Goal: Check status

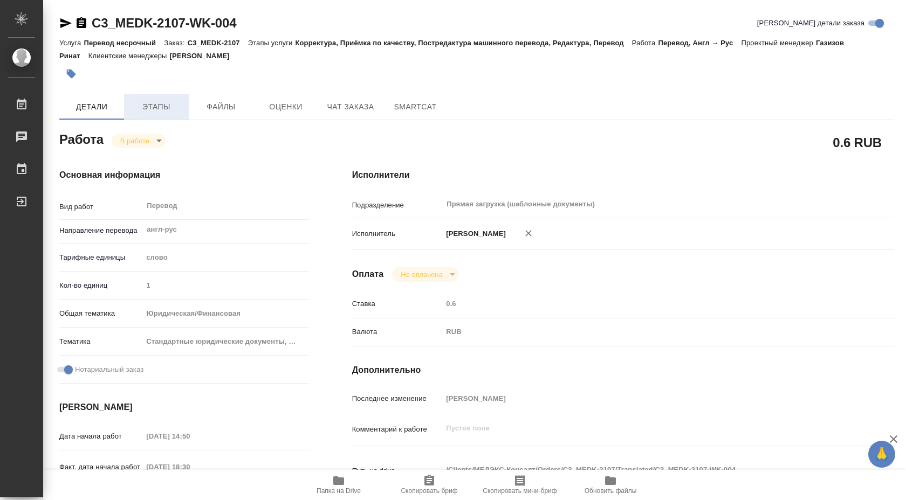
click at [146, 107] on span "Этапы" at bounding box center [157, 106] width 52 height 13
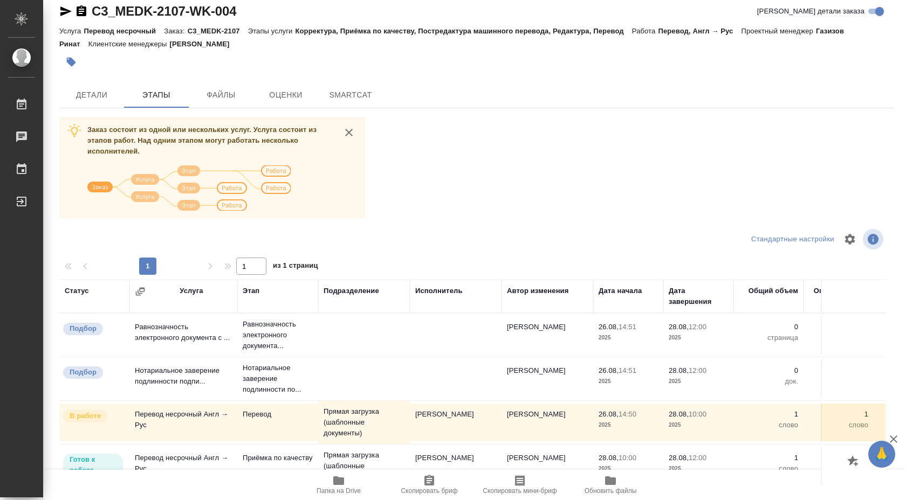
scroll to position [61, 0]
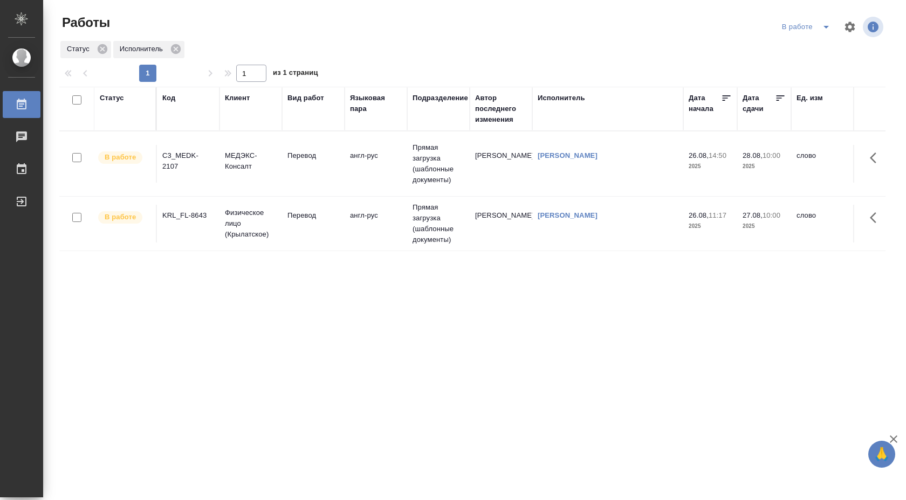
click at [370, 168] on td "англ-рус" at bounding box center [376, 164] width 63 height 38
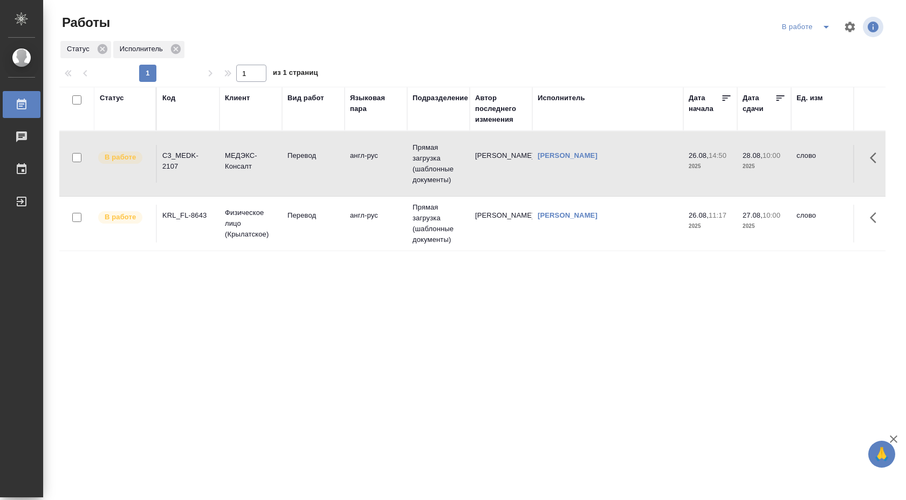
click at [370, 168] on td "англ-рус" at bounding box center [376, 164] width 63 height 38
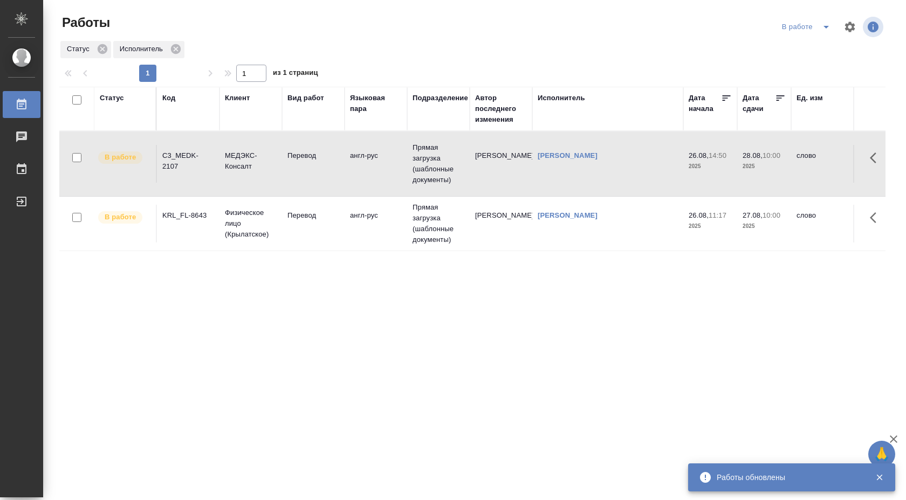
drag, startPoint x: 163, startPoint y: 155, endPoint x: 179, endPoint y: 166, distance: 19.4
click at [179, 166] on div "C3_MEDK-2107" at bounding box center [188, 161] width 52 height 22
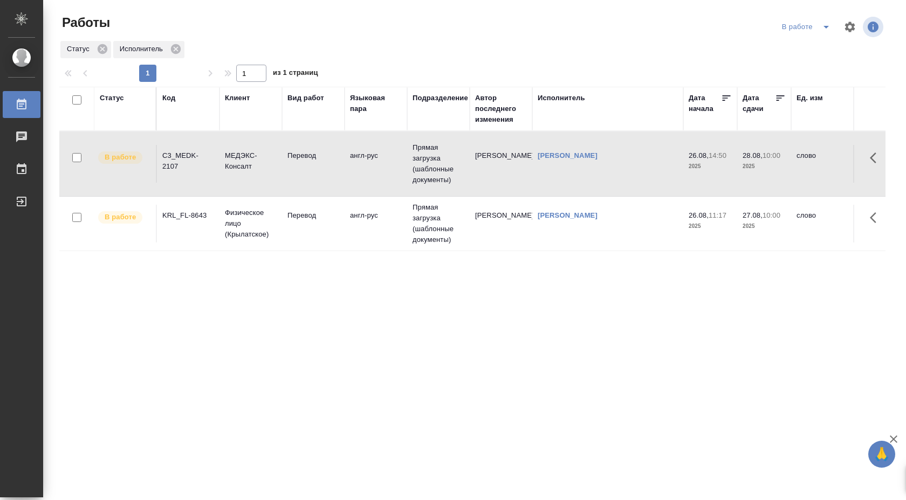
click at [179, 166] on div "C3_MEDK-2107" at bounding box center [188, 161] width 52 height 22
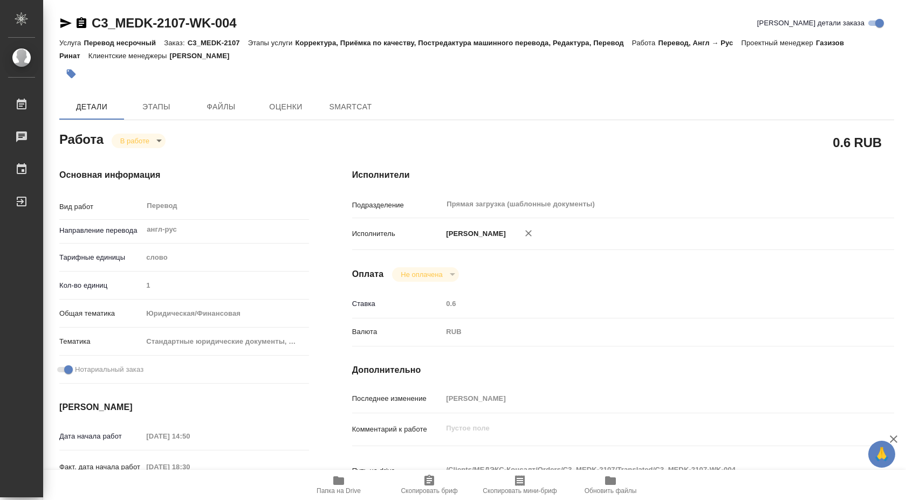
type textarea "x"
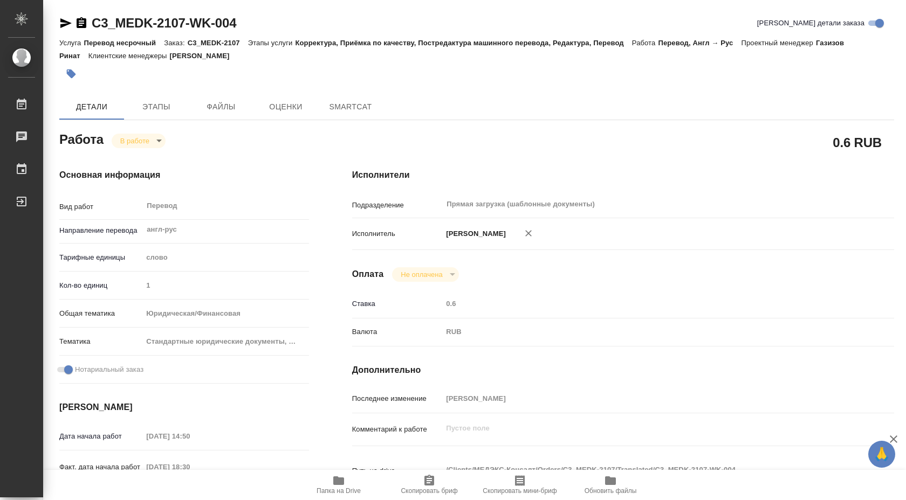
type textarea "x"
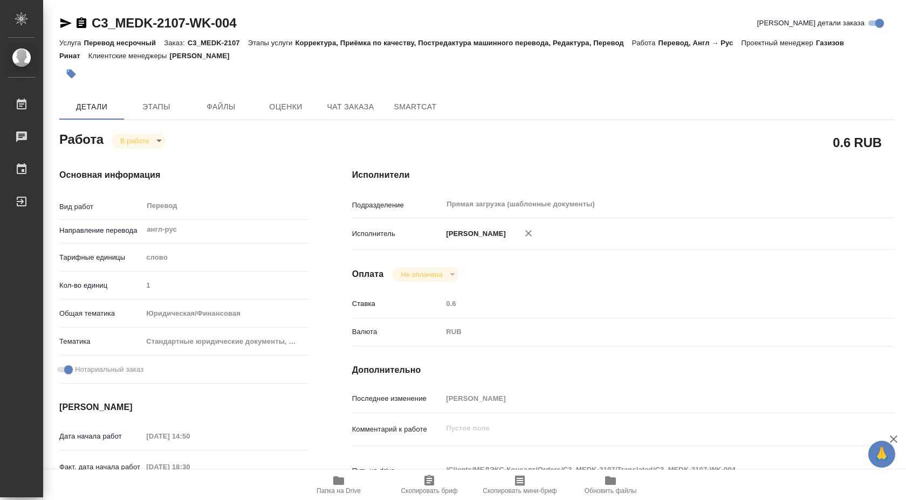
type textarea "x"
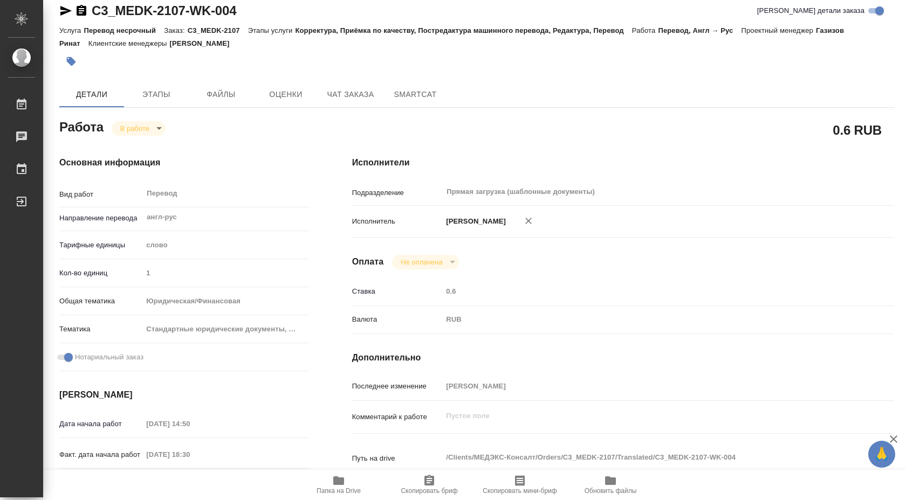
scroll to position [23, 0]
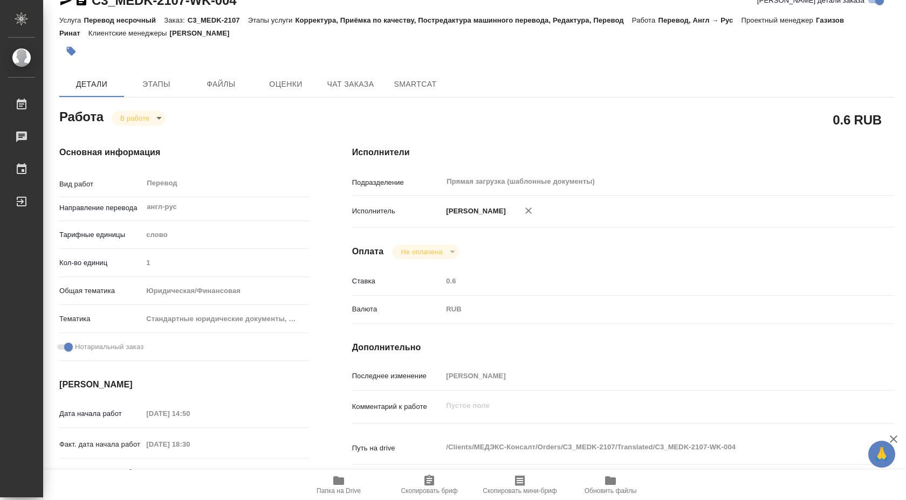
type textarea "x"
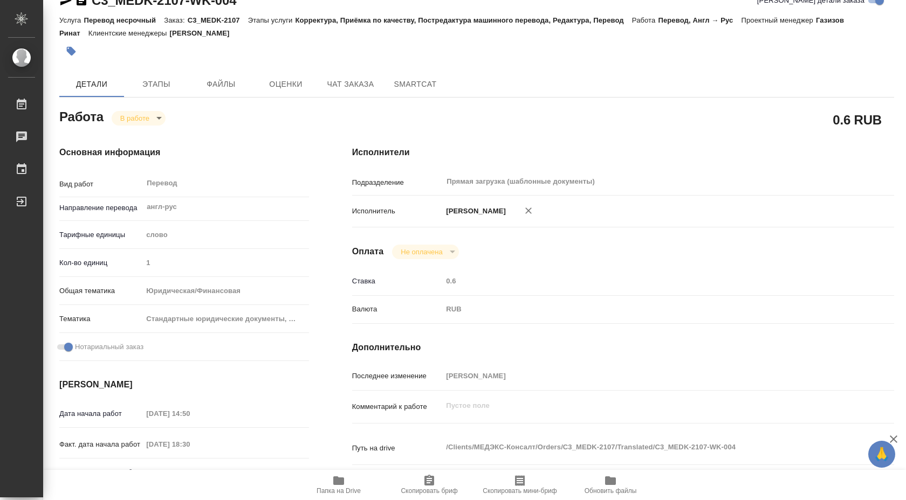
click at [342, 489] on span "Папка на Drive" at bounding box center [339, 492] width 44 height 8
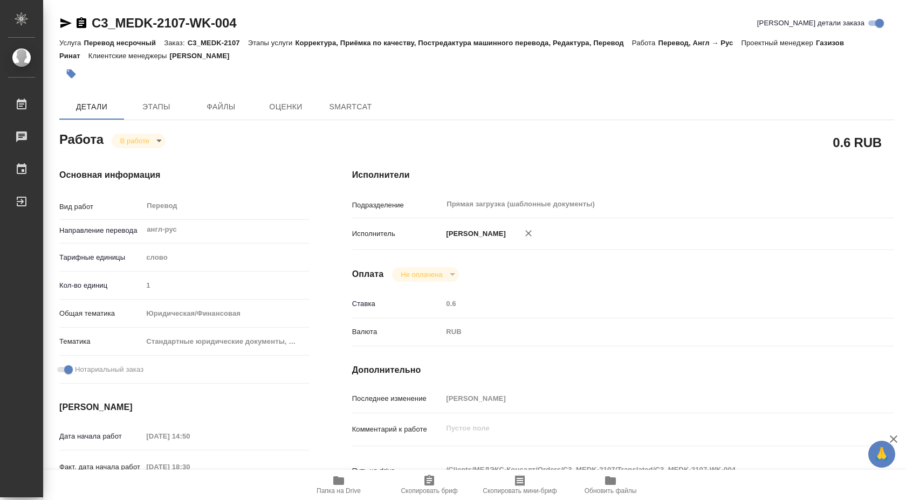
type textarea "x"
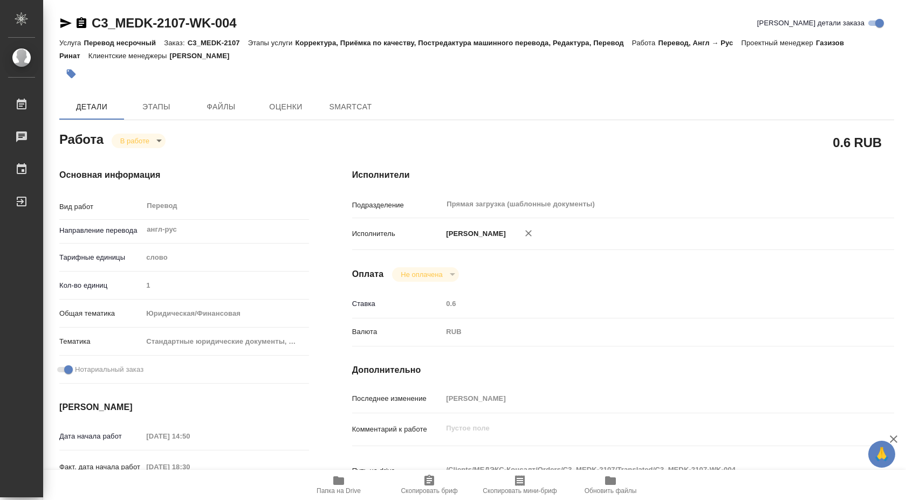
type textarea "x"
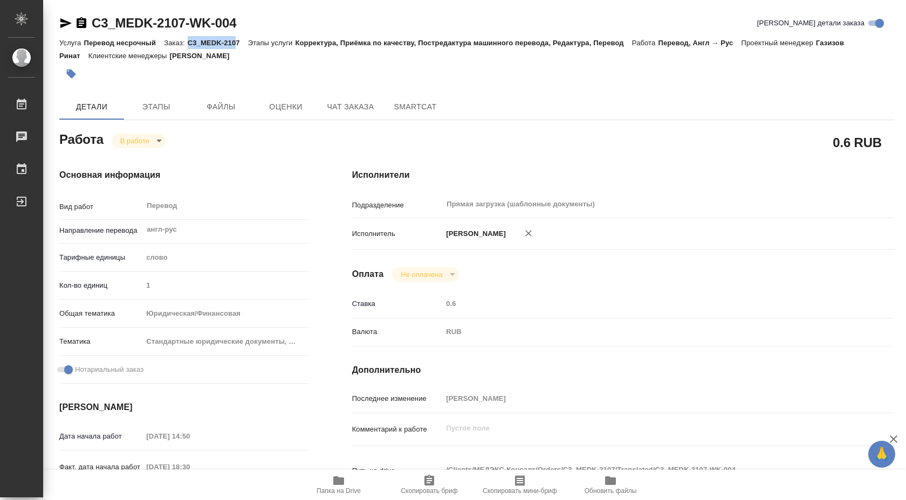
drag, startPoint x: 188, startPoint y: 40, endPoint x: 239, endPoint y: 40, distance: 51.2
click at [239, 40] on div "Услуга Перевод несрочный Заказ: C3_MEDK-2107 Этапы услуги Корректура, Приёмка п…" at bounding box center [476, 49] width 835 height 26
type textarea "x"
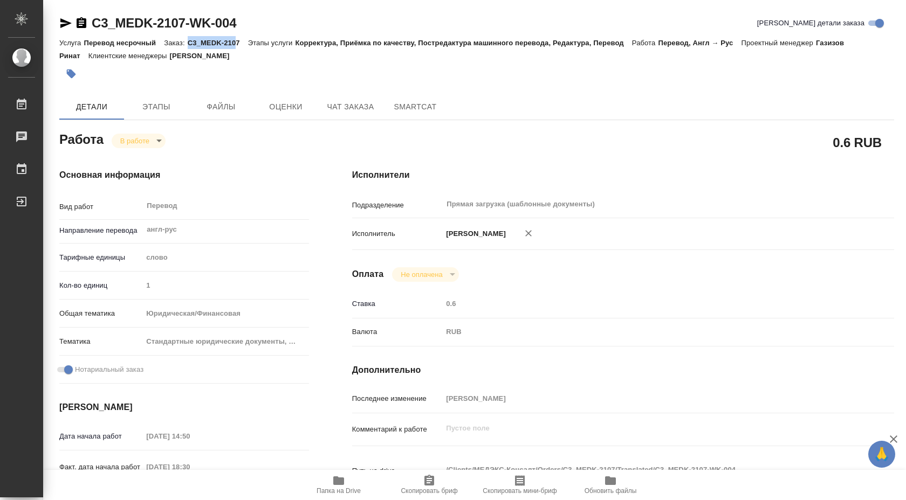
type textarea "x"
click at [239, 40] on p "C3_MEDK-2107" at bounding box center [218, 43] width 60 height 8
type textarea "x"
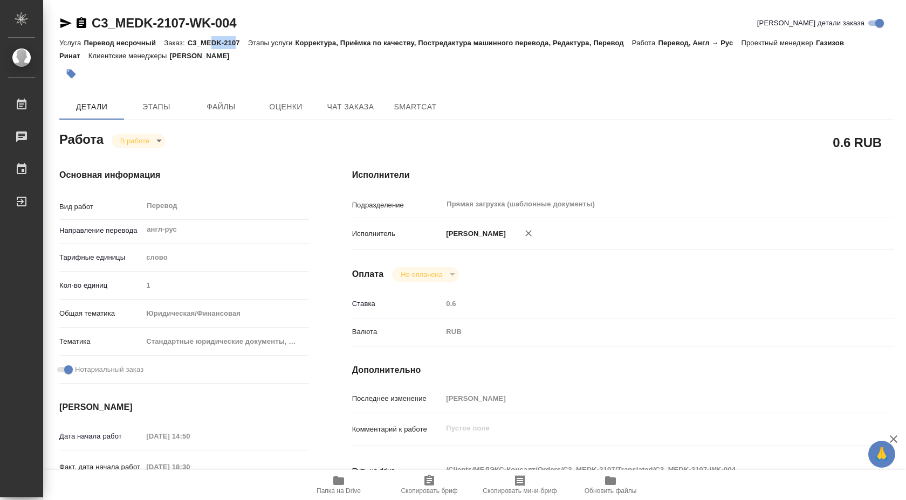
type textarea "x"
drag, startPoint x: 239, startPoint y: 40, endPoint x: 204, endPoint y: 40, distance: 34.5
click at [204, 40] on p "C3_MEDK-2107" at bounding box center [218, 43] width 60 height 8
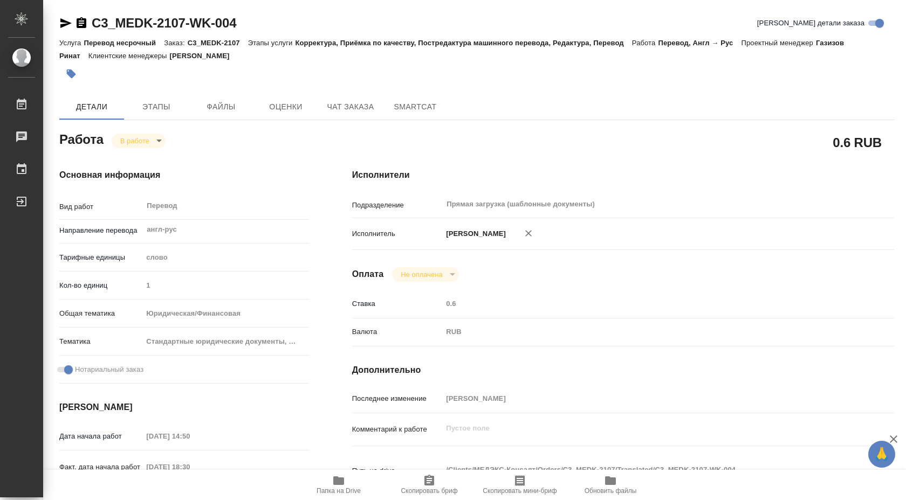
click at [190, 39] on p "C3_MEDK-2107" at bounding box center [218, 43] width 60 height 8
drag, startPoint x: 187, startPoint y: 39, endPoint x: 255, endPoint y: 41, distance: 67.4
click at [255, 41] on div "Услуга Перевод несрочный Заказ: C3_MEDK-2107 Этапы услуги Корректура, Приёмка п…" at bounding box center [476, 49] width 835 height 26
click at [240, 41] on p "C3_MEDK-2107" at bounding box center [218, 43] width 60 height 8
drag, startPoint x: 240, startPoint y: 41, endPoint x: 226, endPoint y: 41, distance: 14.0
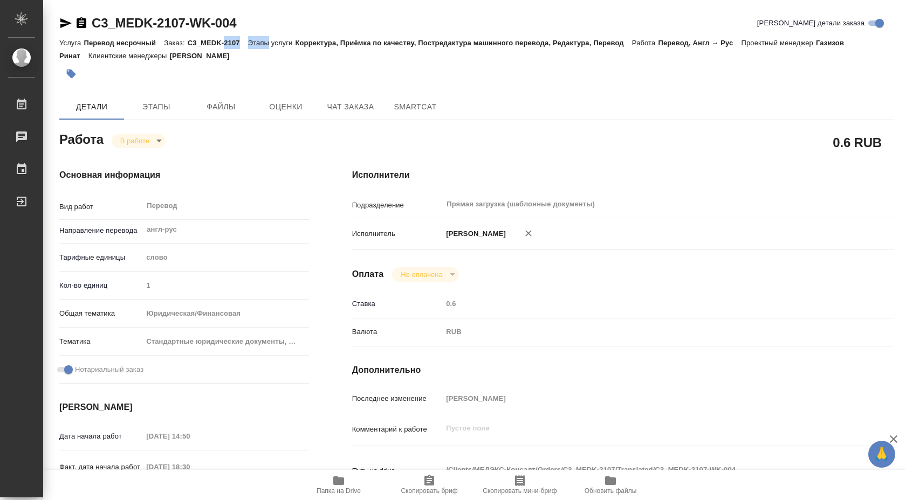
click at [226, 41] on p "C3_MEDK-2107" at bounding box center [218, 43] width 60 height 8
click at [312, 111] on button "Оценки" at bounding box center [285, 107] width 65 height 26
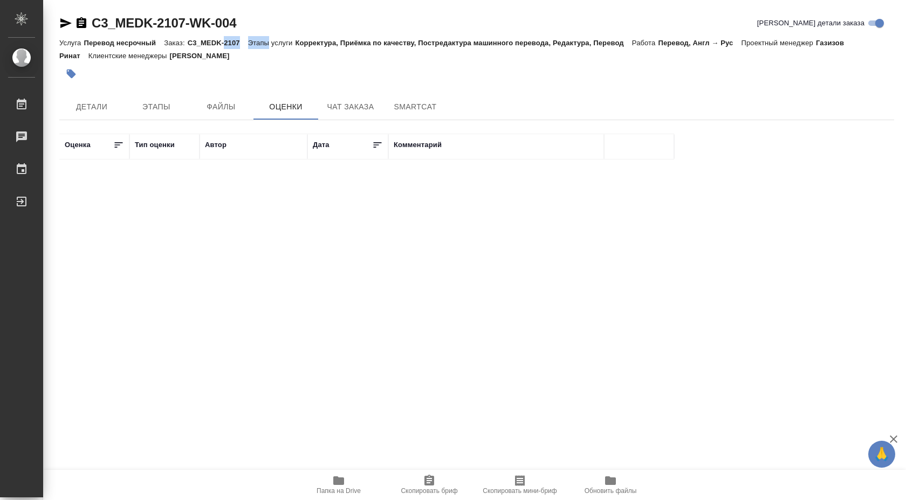
click at [188, 57] on p "[PERSON_NAME]" at bounding box center [204, 56] width 68 height 8
drag, startPoint x: 188, startPoint y: 39, endPoint x: 241, endPoint y: 41, distance: 52.4
click at [241, 41] on div "Услуга Перевод несрочный Заказ: C3_MEDK-2107 Этапы услуги Корректура, Приёмка п…" at bounding box center [476, 49] width 835 height 26
copy p "C3_MEDK-2107"
click at [100, 107] on span "Детали" at bounding box center [92, 106] width 52 height 13
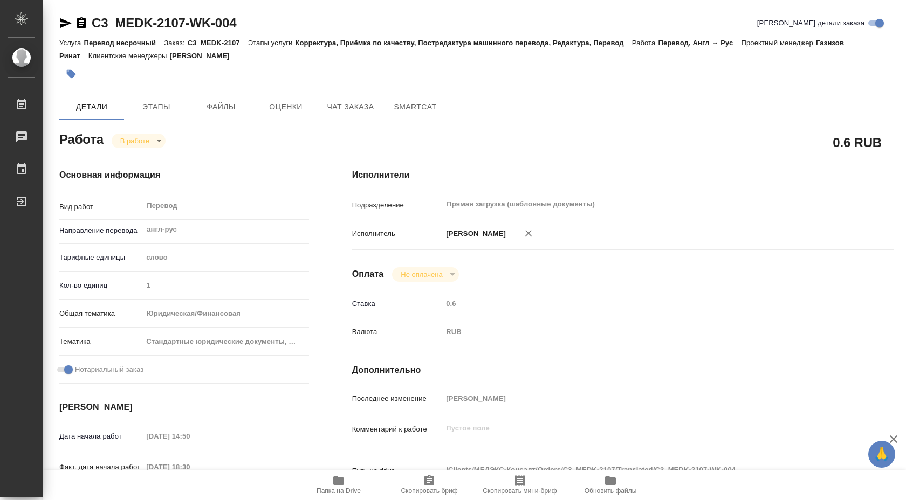
type textarea "x"
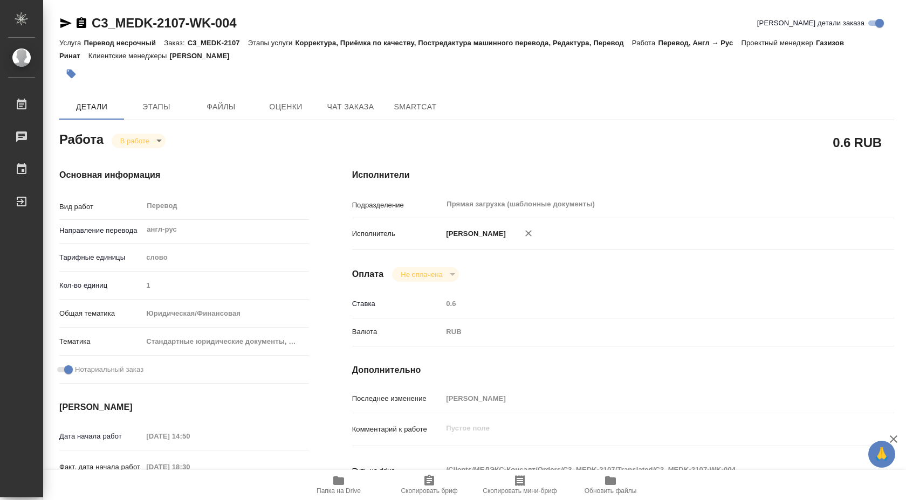
type textarea "x"
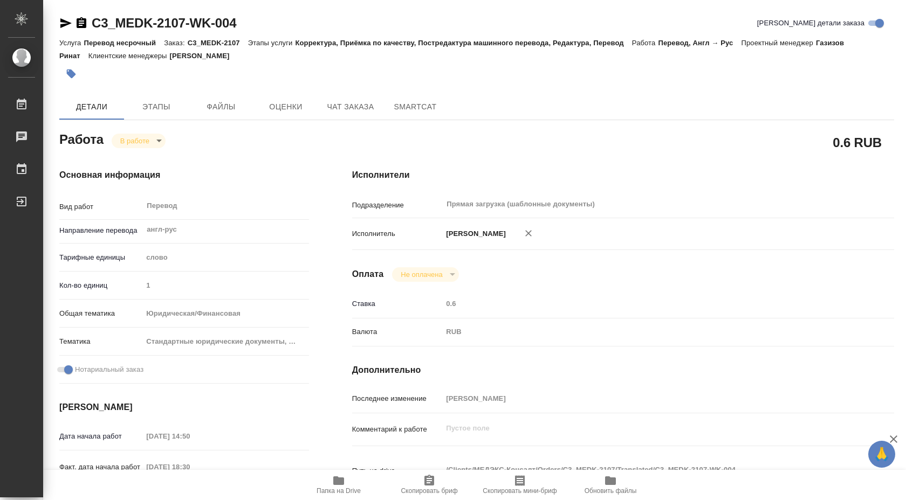
type textarea "x"
